Goal: Transaction & Acquisition: Obtain resource

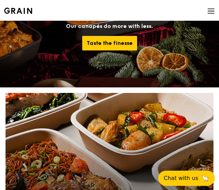
scroll to position [138, 0]
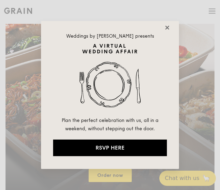
click at [169, 28] on icon at bounding box center [167, 28] width 6 height 6
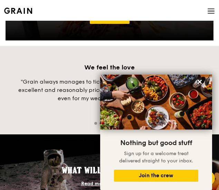
scroll to position [690, 0]
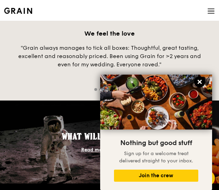
click at [198, 82] on icon at bounding box center [199, 82] width 6 height 6
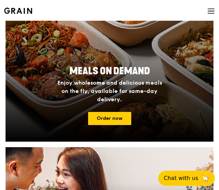
scroll to position [173, 0]
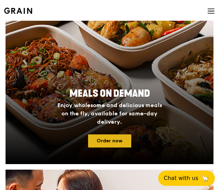
click at [120, 138] on link "Order now" at bounding box center [109, 140] width 43 height 13
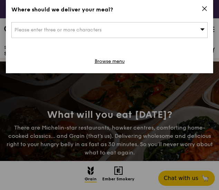
click at [200, 28] on icon at bounding box center [202, 29] width 5 height 5
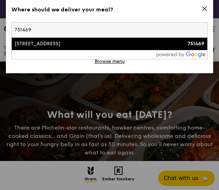
type input "751469"
click at [159, 44] on div "751469" at bounding box center [181, 43] width 48 height 7
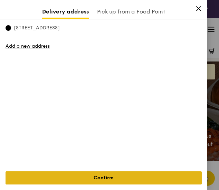
click at [124, 175] on link "Confirm" at bounding box center [104, 177] width 196 height 13
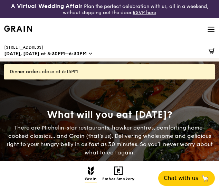
click at [14, 54] on span "[DATE], [DATE] at 5:30PM–6:30PM" at bounding box center [45, 53] width 82 height 7
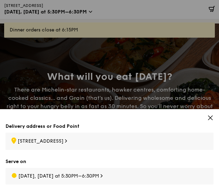
scroll to position [138, 0]
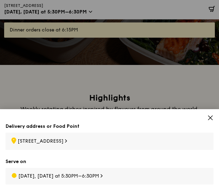
click at [211, 116] on icon at bounding box center [210, 118] width 6 height 6
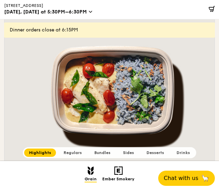
scroll to position [242, 0]
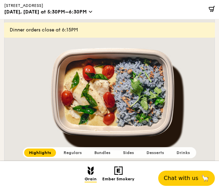
click at [77, 154] on span "Regulars" at bounding box center [73, 152] width 18 height 5
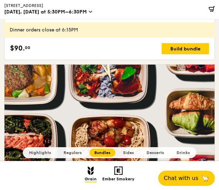
scroll to position [3125, 0]
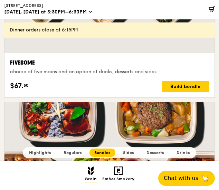
click at [89, 10] on icon at bounding box center [90, 12] width 3 height 6
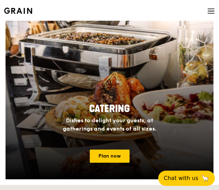
scroll to position [587, 0]
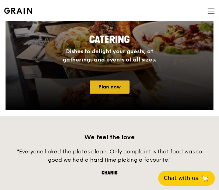
click at [104, 84] on link "Plan now" at bounding box center [110, 86] width 40 height 13
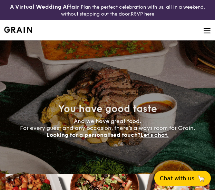
select select
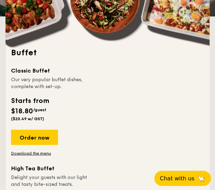
scroll to position [242, 0]
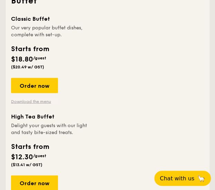
click at [40, 100] on link "Download the menu" at bounding box center [34, 101] width 47 height 6
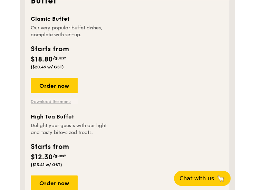
scroll to position [249, 0]
